Goal: Find specific page/section: Find specific page/section

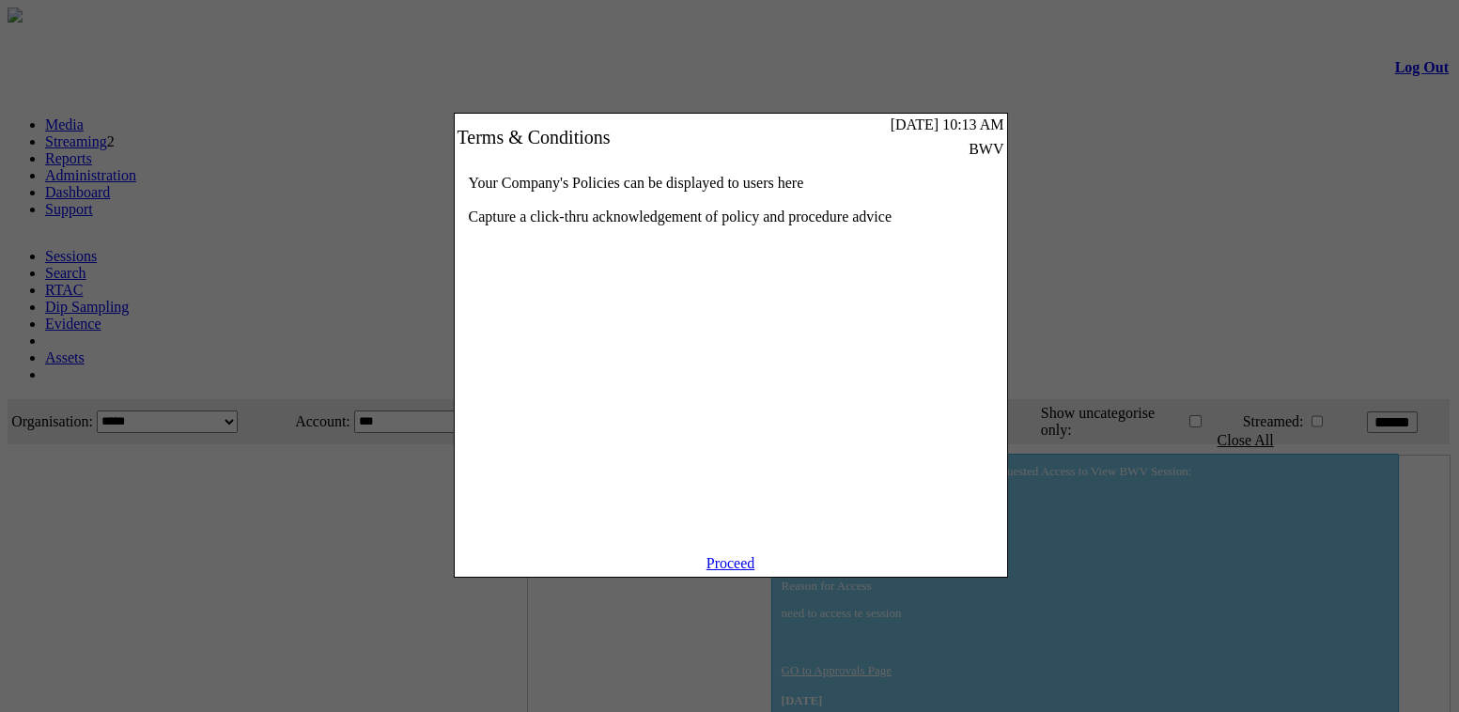
click at [755, 571] on link "Proceed" at bounding box center [731, 563] width 49 height 16
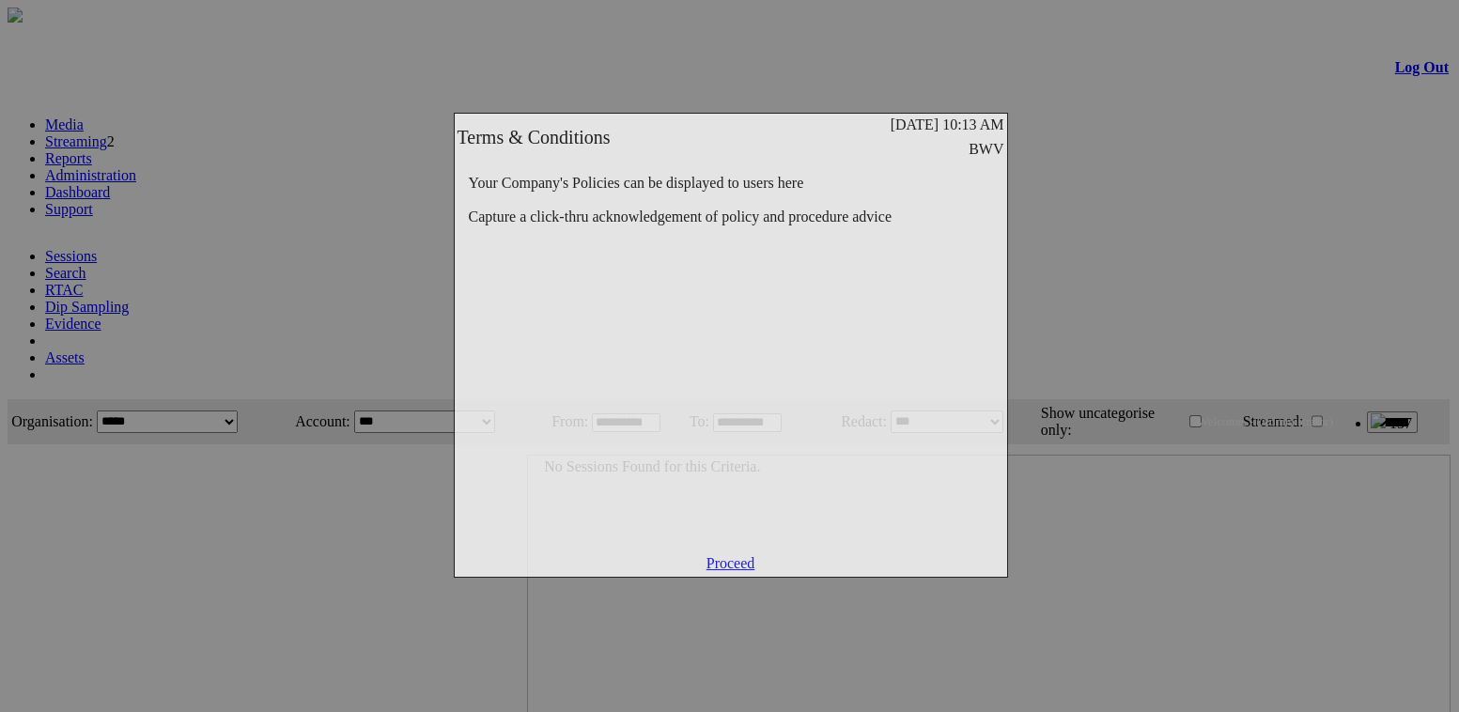
click at [733, 571] on link "Proceed" at bounding box center [731, 563] width 49 height 16
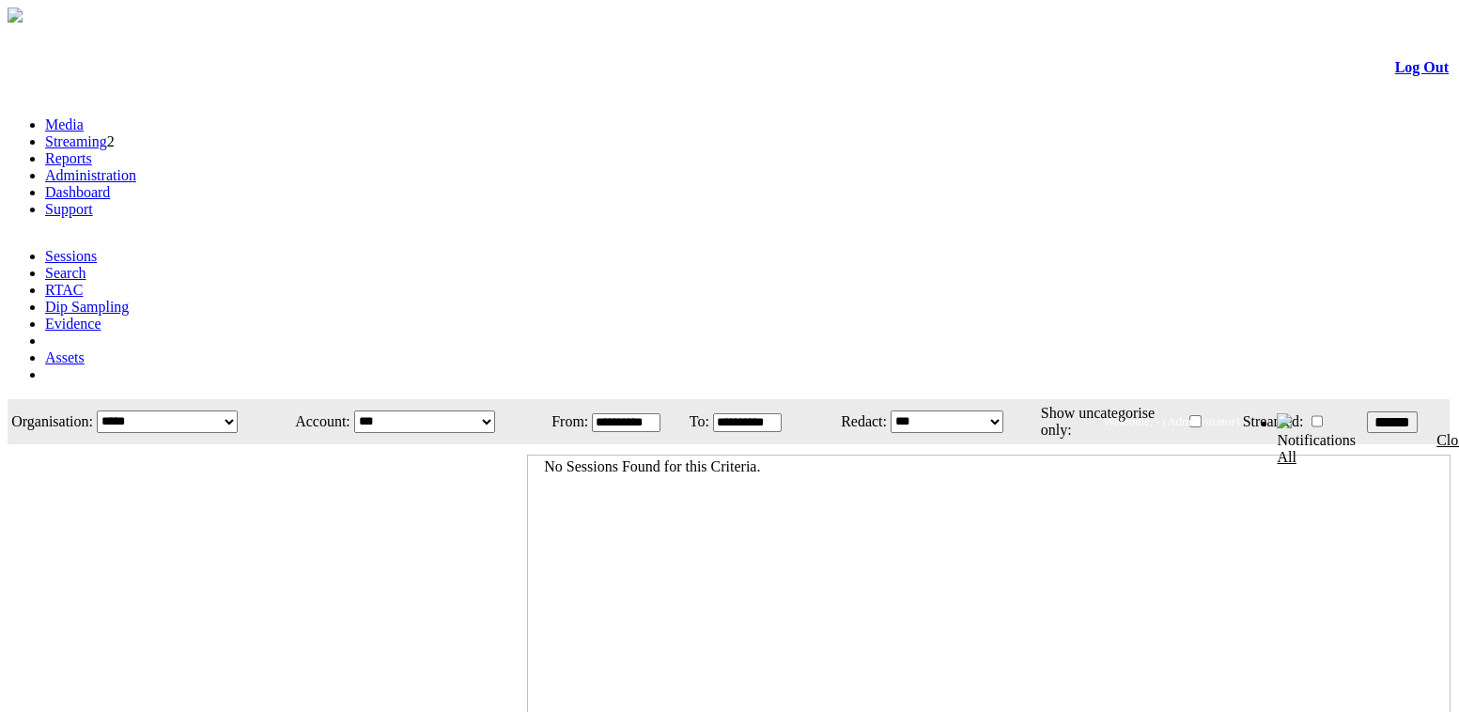
click at [136, 167] on link "Administration" at bounding box center [90, 175] width 91 height 16
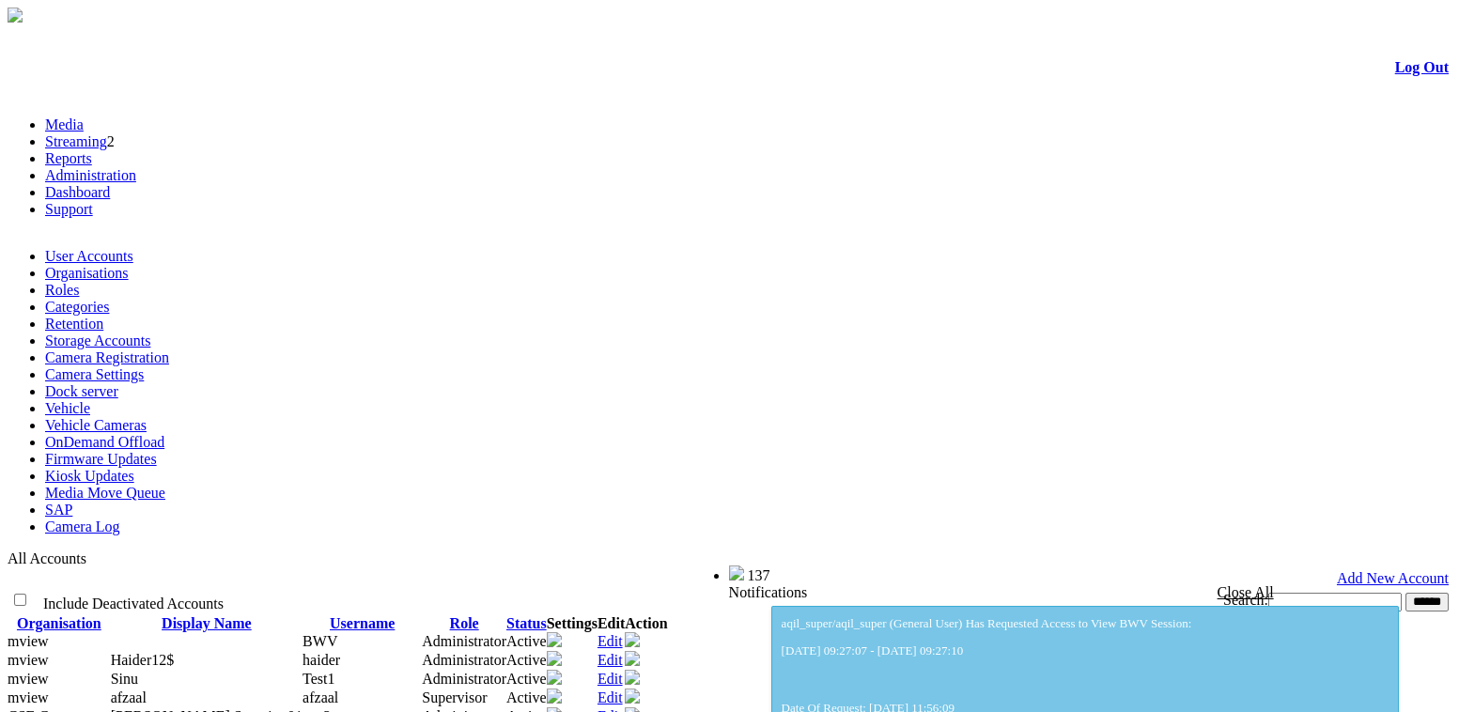
click at [92, 248] on link "User Accounts" at bounding box center [89, 256] width 88 height 16
